Goal: Find specific page/section: Find specific page/section

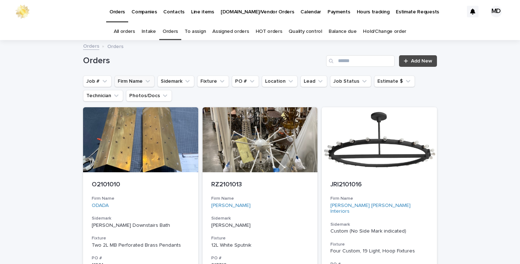
click at [129, 82] on button "Firm Name" at bounding box center [134, 81] width 40 height 12
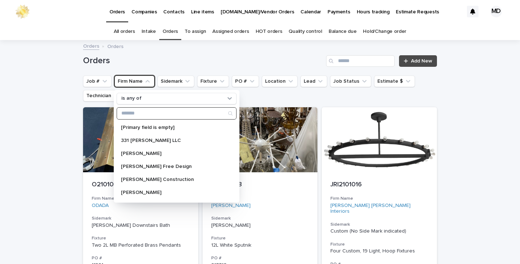
click at [140, 113] on input "Search" at bounding box center [176, 114] width 119 height 12
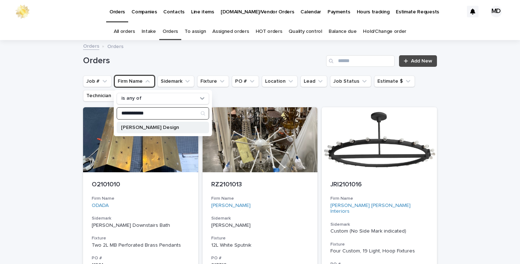
type input "**********"
click at [158, 129] on p "[PERSON_NAME] Design" at bounding box center [159, 127] width 77 height 5
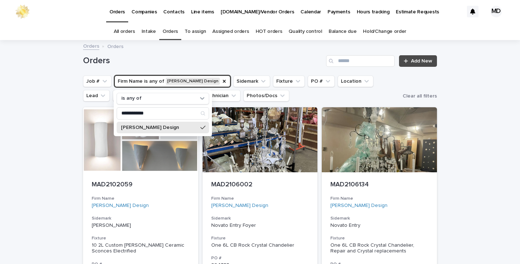
click at [470, 166] on div "**********" at bounding box center [260, 244] width 520 height 407
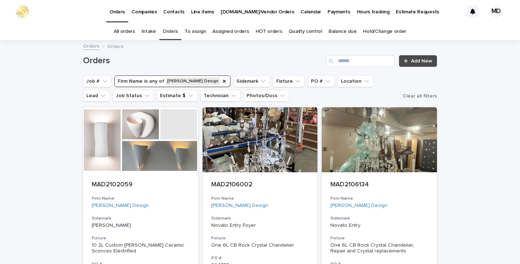
click at [436, 191] on div "Loading... Saving… Loading... Saving… Orders Add New Job # Firm Name is any of …" at bounding box center [259, 235] width 361 height 389
click at [257, 160] on div at bounding box center [260, 139] width 115 height 65
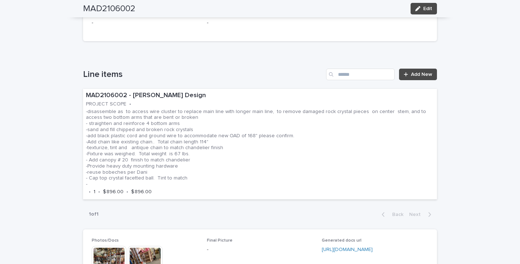
scroll to position [578, 0]
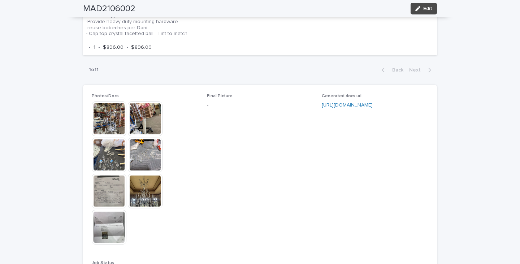
click at [101, 119] on img at bounding box center [109, 118] width 35 height 35
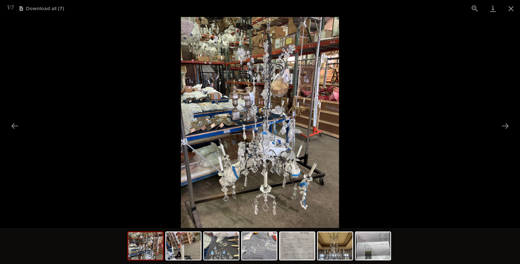
scroll to position [0, 0]
drag, startPoint x: 321, startPoint y: 132, endPoint x: 324, endPoint y: 128, distance: 5.0
click at [505, 124] on button "Next slide" at bounding box center [504, 126] width 15 height 14
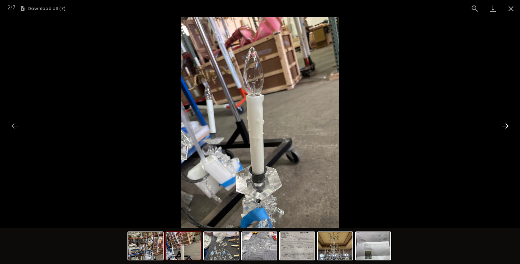
click at [505, 124] on button "Next slide" at bounding box center [504, 126] width 15 height 14
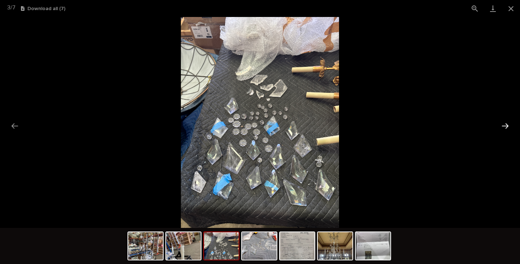
click at [505, 124] on button "Next slide" at bounding box center [504, 126] width 15 height 14
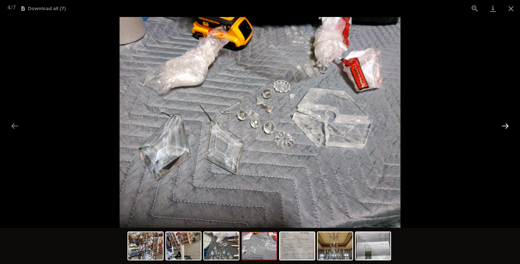
click at [505, 127] on button "Next slide" at bounding box center [504, 126] width 15 height 14
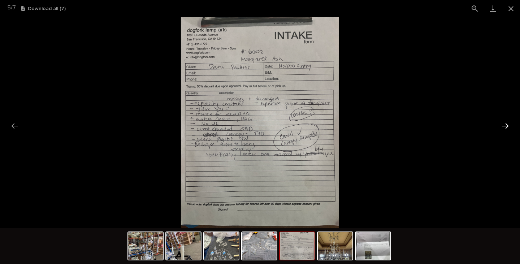
click at [506, 125] on button "Next slide" at bounding box center [504, 126] width 15 height 14
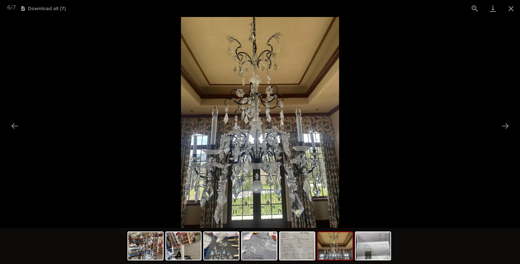
click at [502, 135] on picture at bounding box center [260, 122] width 520 height 211
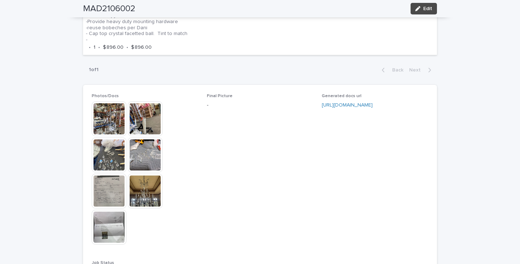
click at [106, 120] on img at bounding box center [109, 118] width 35 height 35
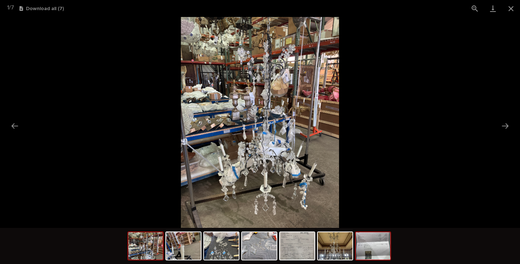
click at [366, 247] on img at bounding box center [373, 245] width 35 height 27
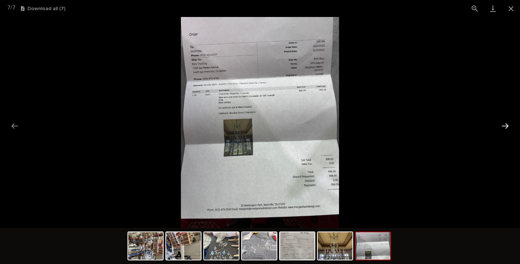
click at [508, 126] on button "Next slide" at bounding box center [504, 126] width 15 height 14
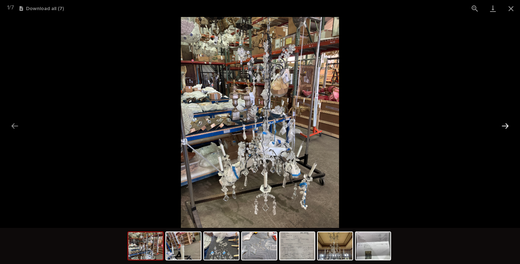
click at [507, 126] on button "Next slide" at bounding box center [504, 126] width 15 height 14
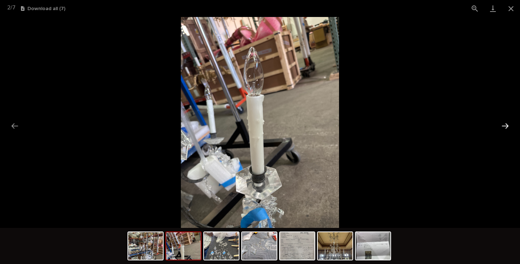
click at [506, 127] on button "Next slide" at bounding box center [504, 126] width 15 height 14
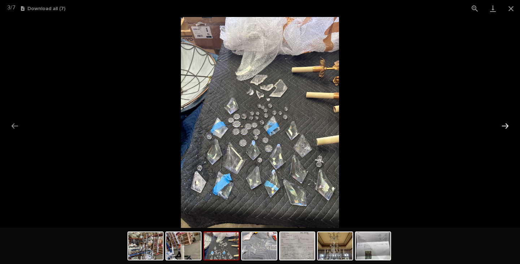
click at [506, 127] on button "Next slide" at bounding box center [504, 126] width 15 height 14
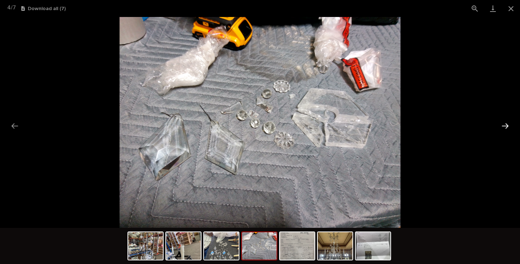
click at [506, 127] on button "Next slide" at bounding box center [504, 126] width 15 height 14
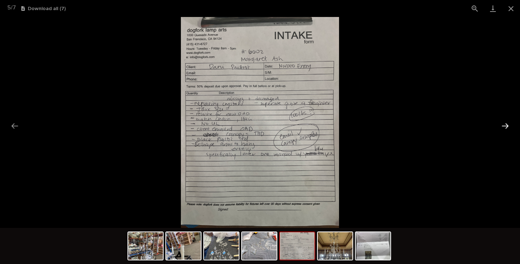
click at [506, 127] on button "Next slide" at bounding box center [504, 126] width 15 height 14
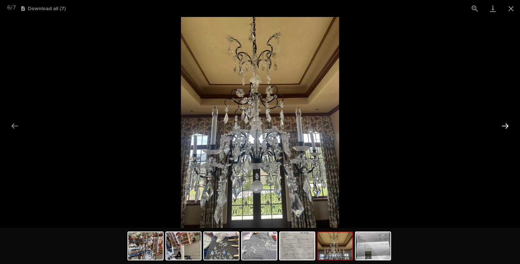
click at [506, 127] on button "Next slide" at bounding box center [504, 126] width 15 height 14
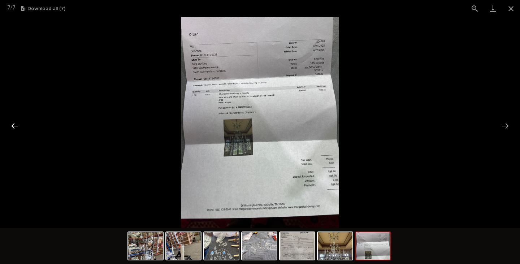
click at [13, 125] on button "Previous slide" at bounding box center [14, 126] width 15 height 14
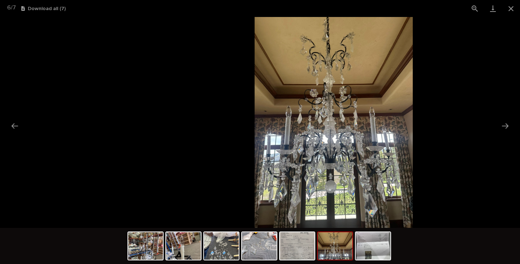
drag, startPoint x: 279, startPoint y: 216, endPoint x: 299, endPoint y: 208, distance: 20.9
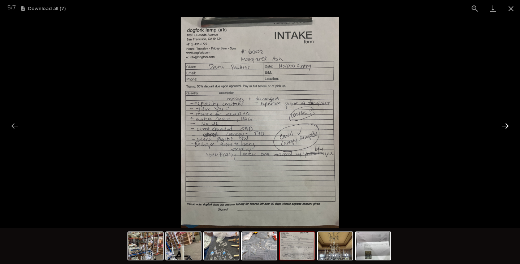
drag, startPoint x: 299, startPoint y: 208, endPoint x: 506, endPoint y: 126, distance: 223.5
click at [506, 126] on button "Next slide" at bounding box center [504, 126] width 15 height 14
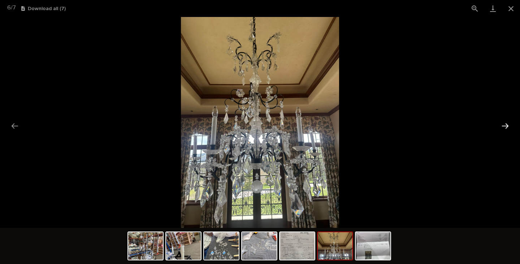
click at [504, 124] on button "Next slide" at bounding box center [504, 126] width 15 height 14
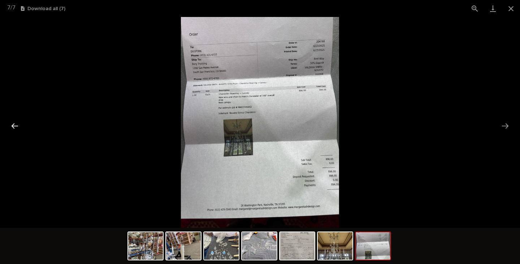
click at [12, 123] on button "Previous slide" at bounding box center [14, 126] width 15 height 14
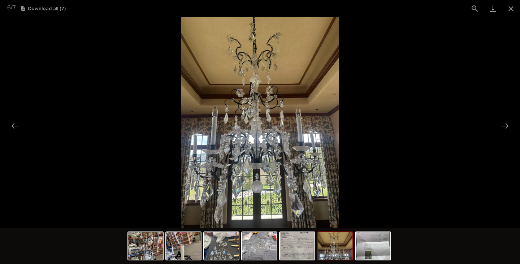
drag, startPoint x: 417, startPoint y: 180, endPoint x: 491, endPoint y: 94, distance: 113.7
click at [491, 94] on picture at bounding box center [260, 122] width 520 height 211
drag, startPoint x: 307, startPoint y: 56, endPoint x: 292, endPoint y: 51, distance: 15.8
click at [309, 52] on img at bounding box center [260, 122] width 158 height 211
drag, startPoint x: 273, startPoint y: 26, endPoint x: 272, endPoint y: 34, distance: 7.6
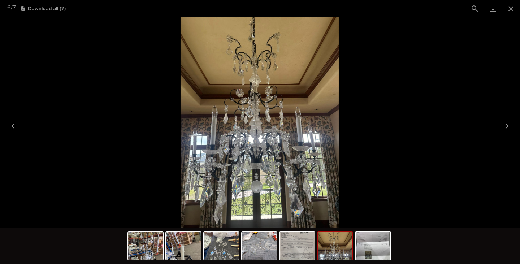
click at [272, 34] on img at bounding box center [259, 122] width 158 height 211
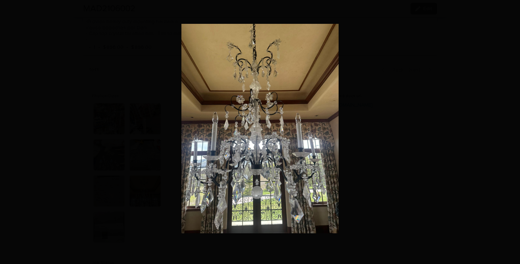
click at [304, 26] on img at bounding box center [259, 129] width 157 height 210
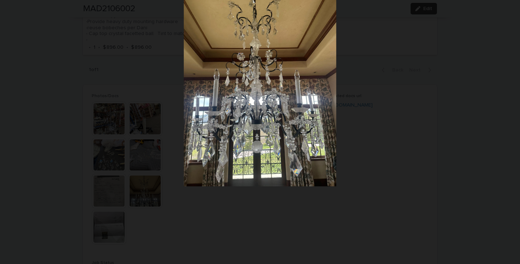
drag, startPoint x: 304, startPoint y: 78, endPoint x: 315, endPoint y: 40, distance: 39.3
click at [315, 40] on img at bounding box center [260, 84] width 152 height 203
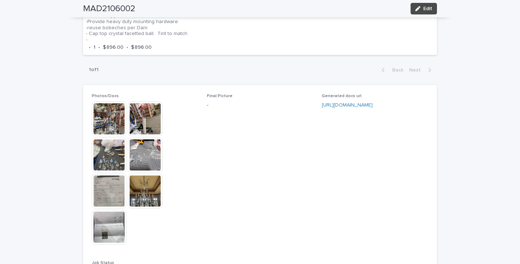
click at [484, 23] on div "**********" at bounding box center [260, 185] width 520 height 1444
click at [351, 8] on div "MAD2106002 Edit" at bounding box center [260, 8] width 354 height 17
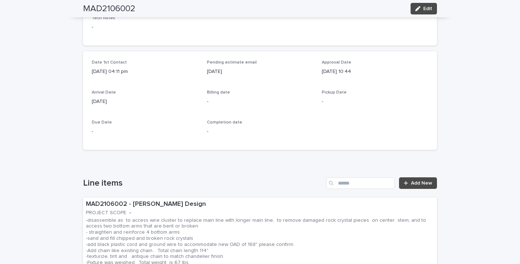
scroll to position [210, 0]
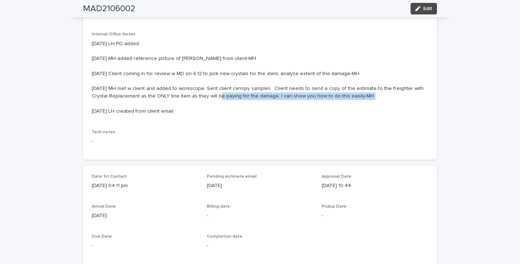
drag, startPoint x: 107, startPoint y: 104, endPoint x: 196, endPoint y: 97, distance: 88.8
click at [196, 97] on p "[DATE] LH PO added [DATE] MH added reference picture of [PERSON_NAME] from clie…" at bounding box center [260, 77] width 336 height 75
click at [301, 105] on p "[DATE] LH PO added [DATE] MH added reference picture of [PERSON_NAME] from clie…" at bounding box center [260, 77] width 336 height 75
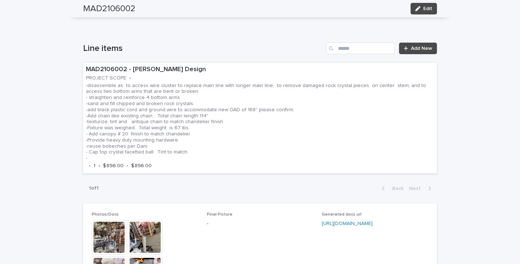
scroll to position [463, 0]
